Goal: Task Accomplishment & Management: Manage account settings

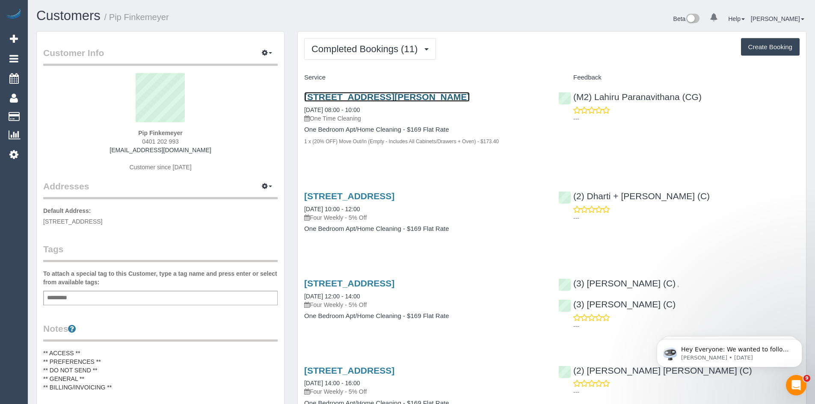
click at [343, 98] on link "[STREET_ADDRESS][PERSON_NAME]" at bounding box center [387, 97] width 166 height 10
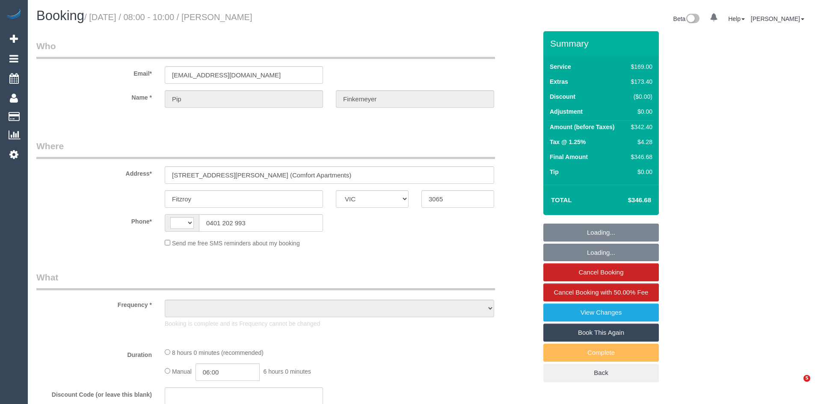
select select "VIC"
select select "string:stripe-pm_1QCUUQ2GScqysDRVr7Si1lgN"
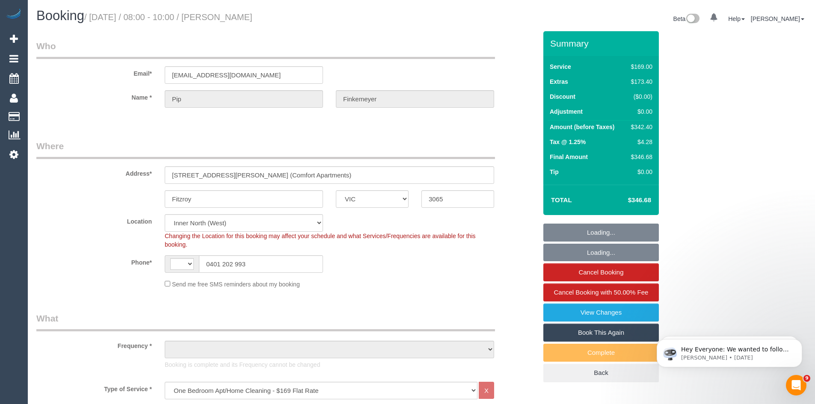
select select "string:AU"
select select "number:28"
select select "number:14"
select select "number:18"
select select "number:24"
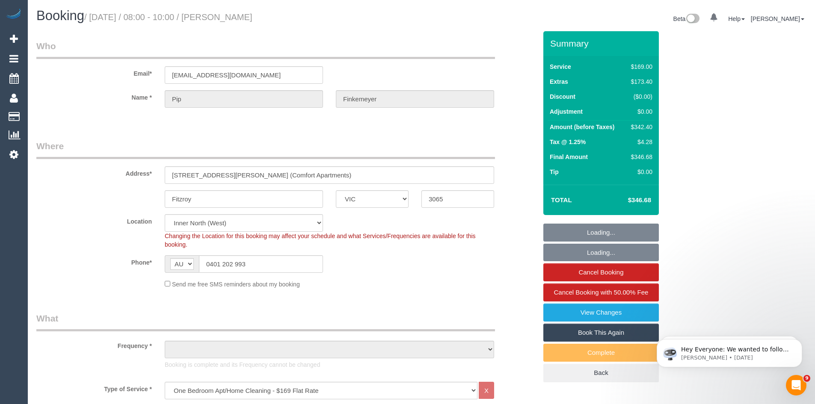
select select "object:1678"
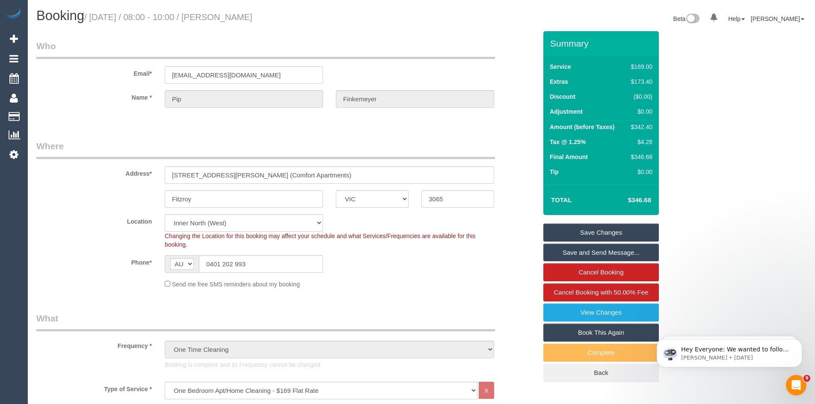
click at [389, 260] on div "Phone* AF AL DZ AD AO AI AQ AG AR AM AW AU AT AZ BS BH BD BB BY BE BZ BJ BM BT …" at bounding box center [287, 265] width 514 height 18
